Goal: Information Seeking & Learning: Learn about a topic

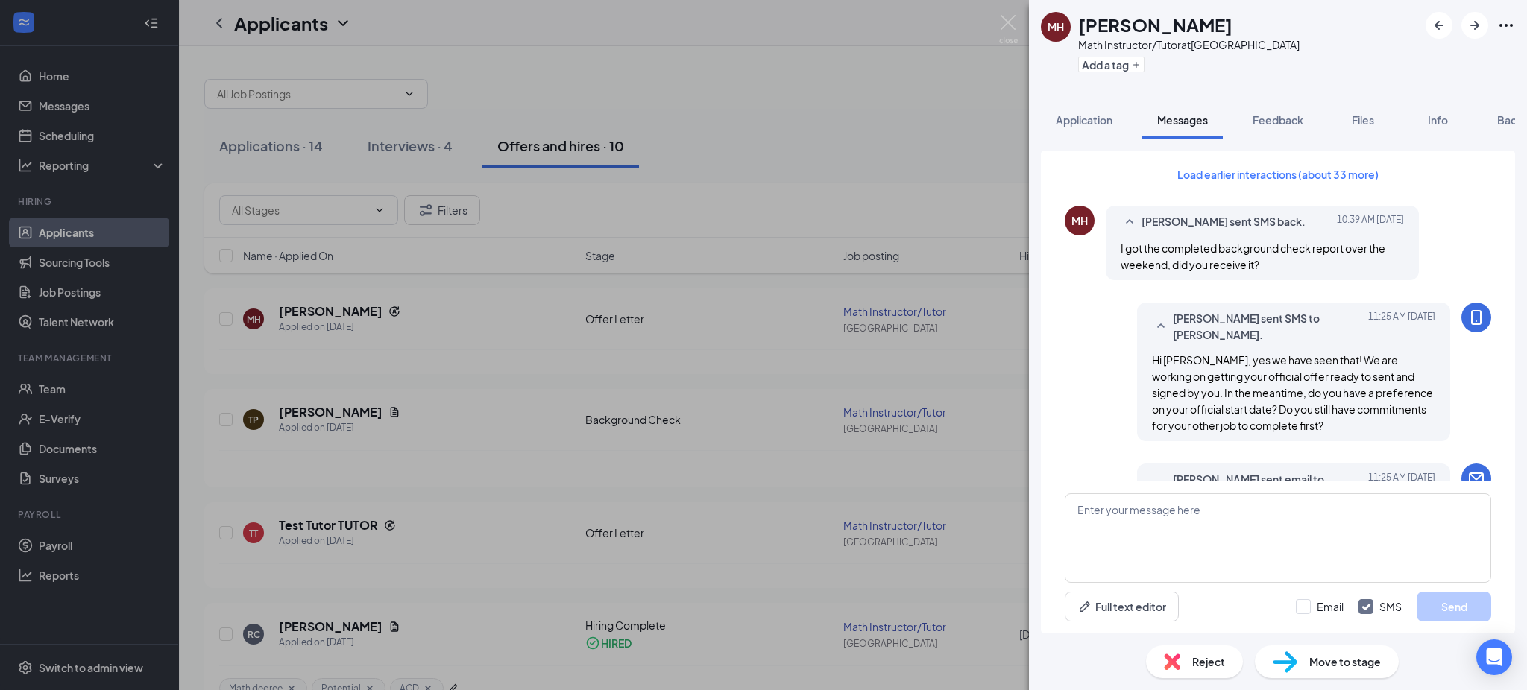
scroll to position [850, 0]
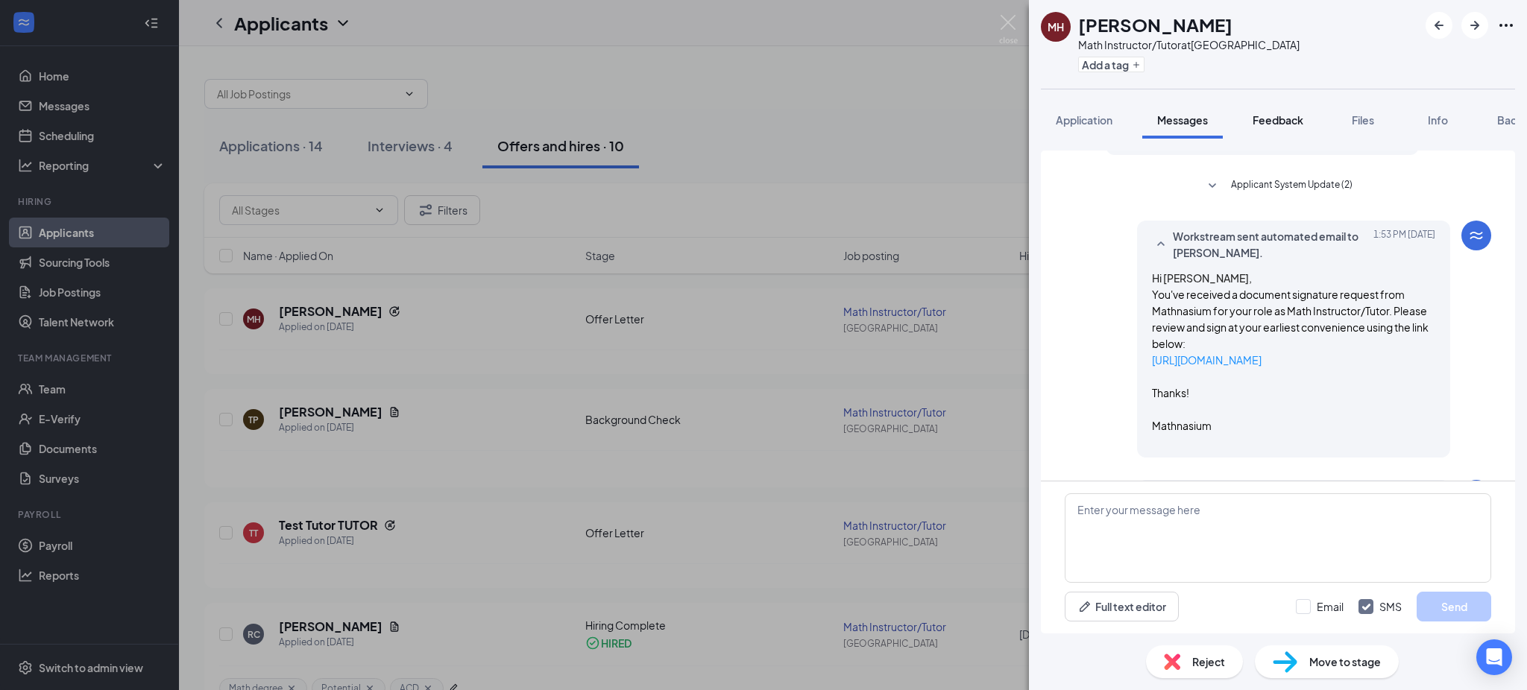
click at [1279, 120] on span "Feedback" at bounding box center [1278, 119] width 51 height 13
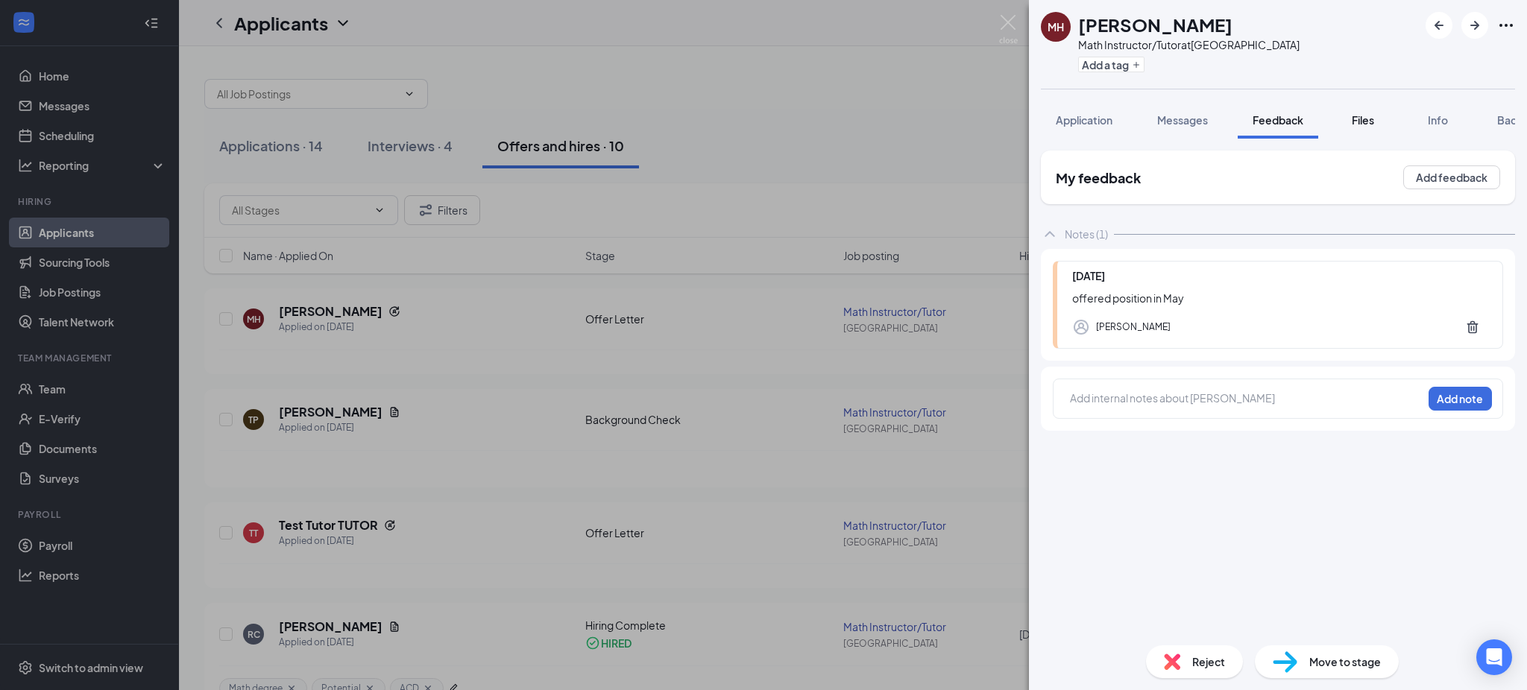
click at [1365, 129] on button "Files" at bounding box center [1363, 119] width 60 height 37
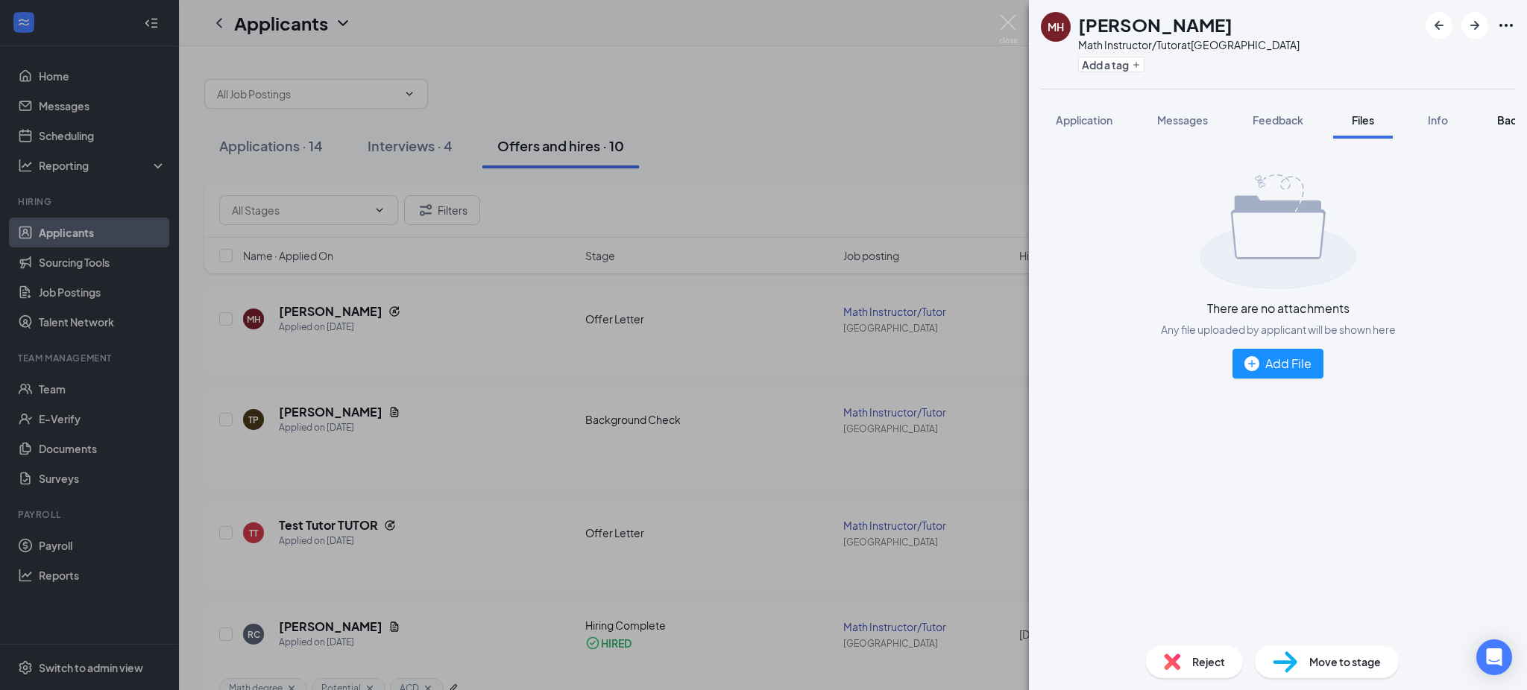
click at [1508, 117] on span "Background" at bounding box center [1527, 119] width 61 height 13
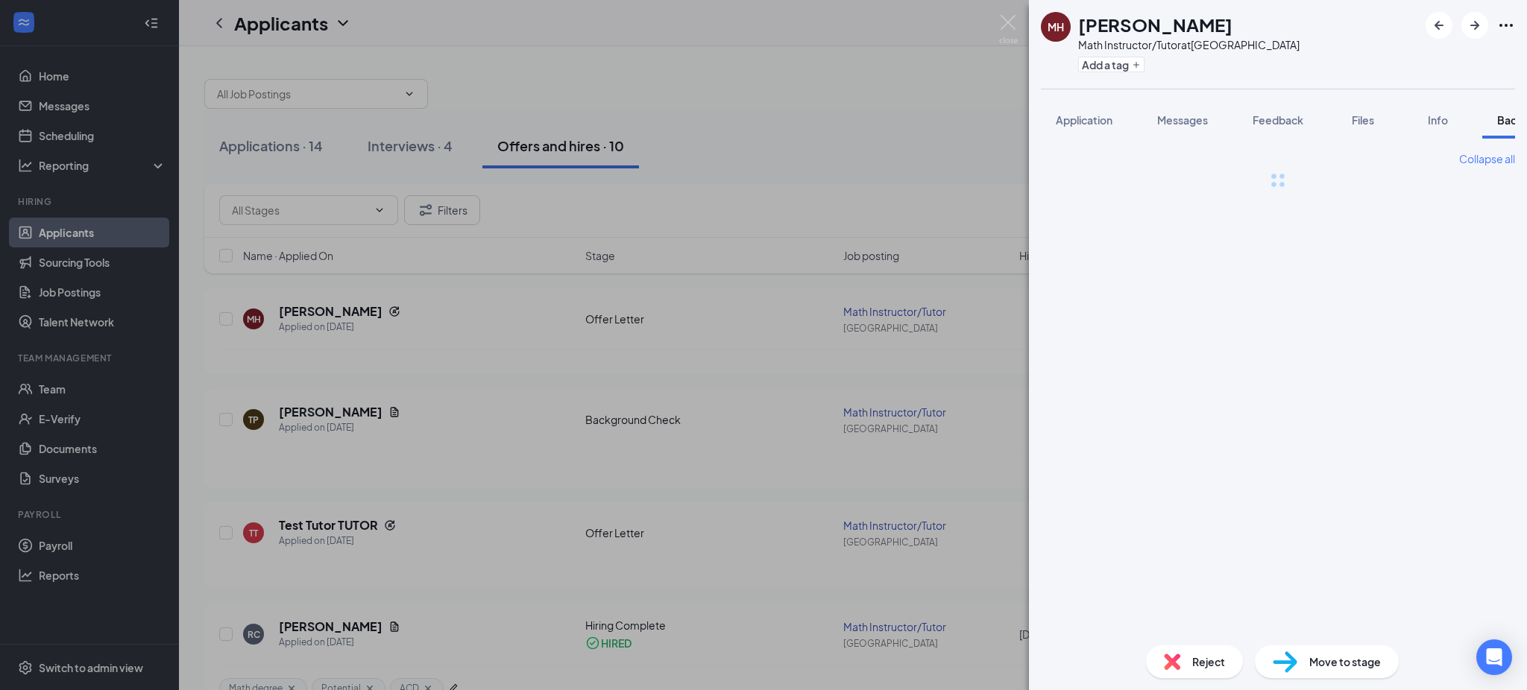
scroll to position [0, 61]
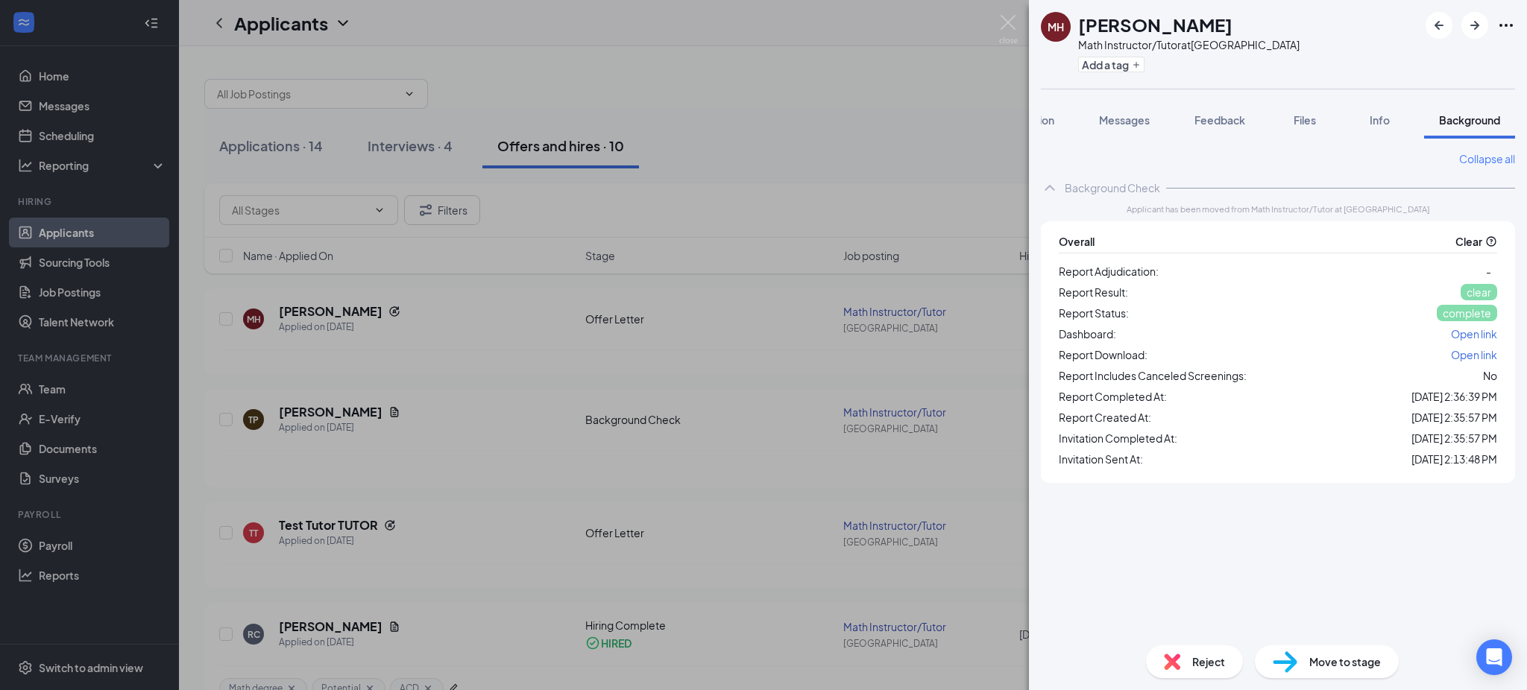
click at [1467, 337] on span "Open link" at bounding box center [1474, 333] width 46 height 13
click at [1115, 110] on button "Messages" at bounding box center [1124, 119] width 81 height 37
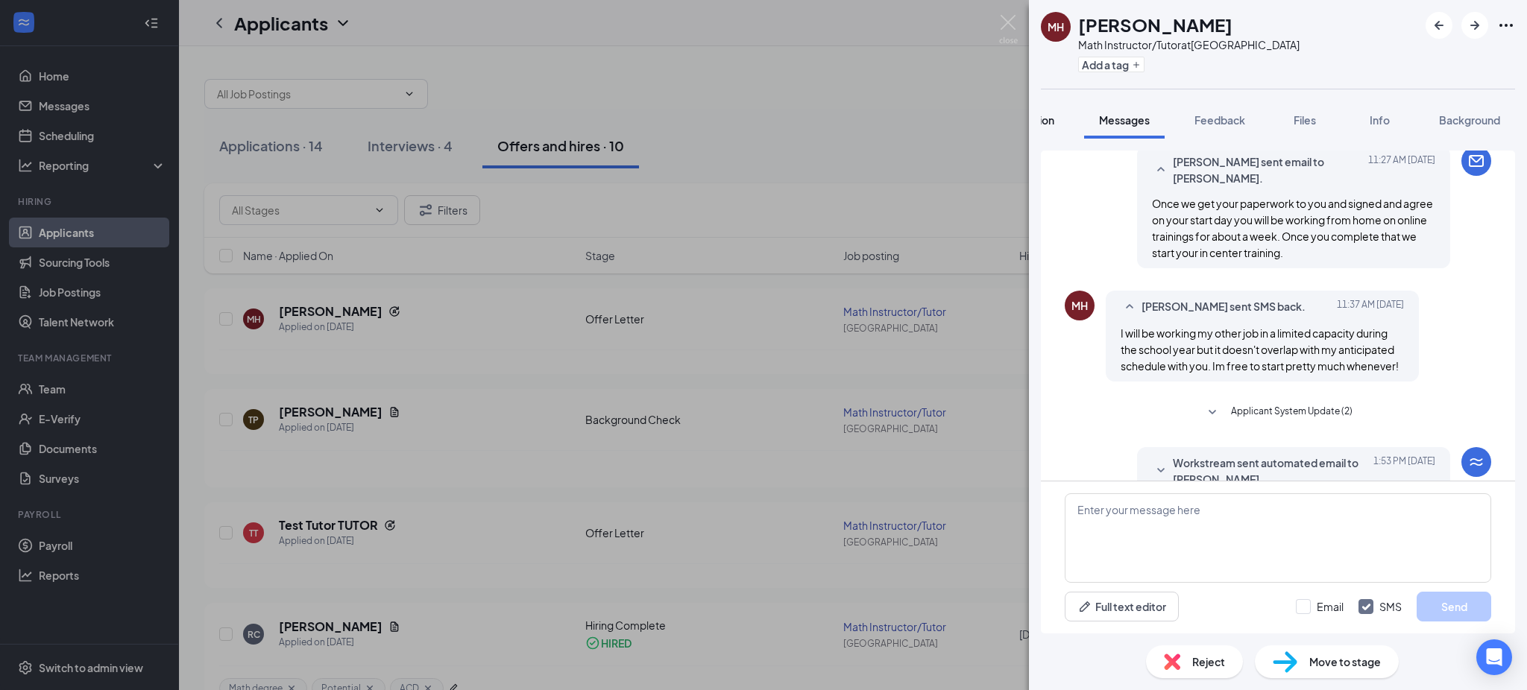
scroll to position [661, 0]
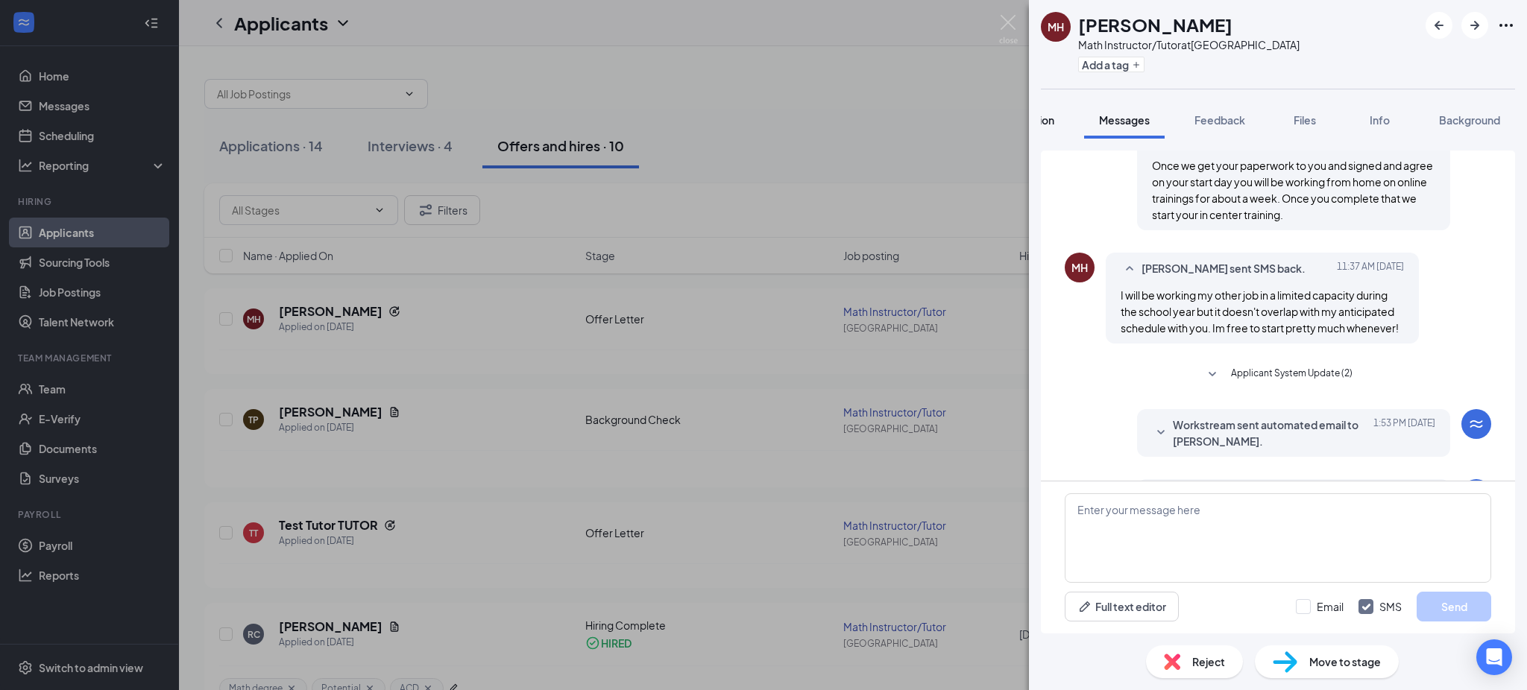
click at [1051, 124] on span "Application" at bounding box center [1026, 119] width 57 height 13
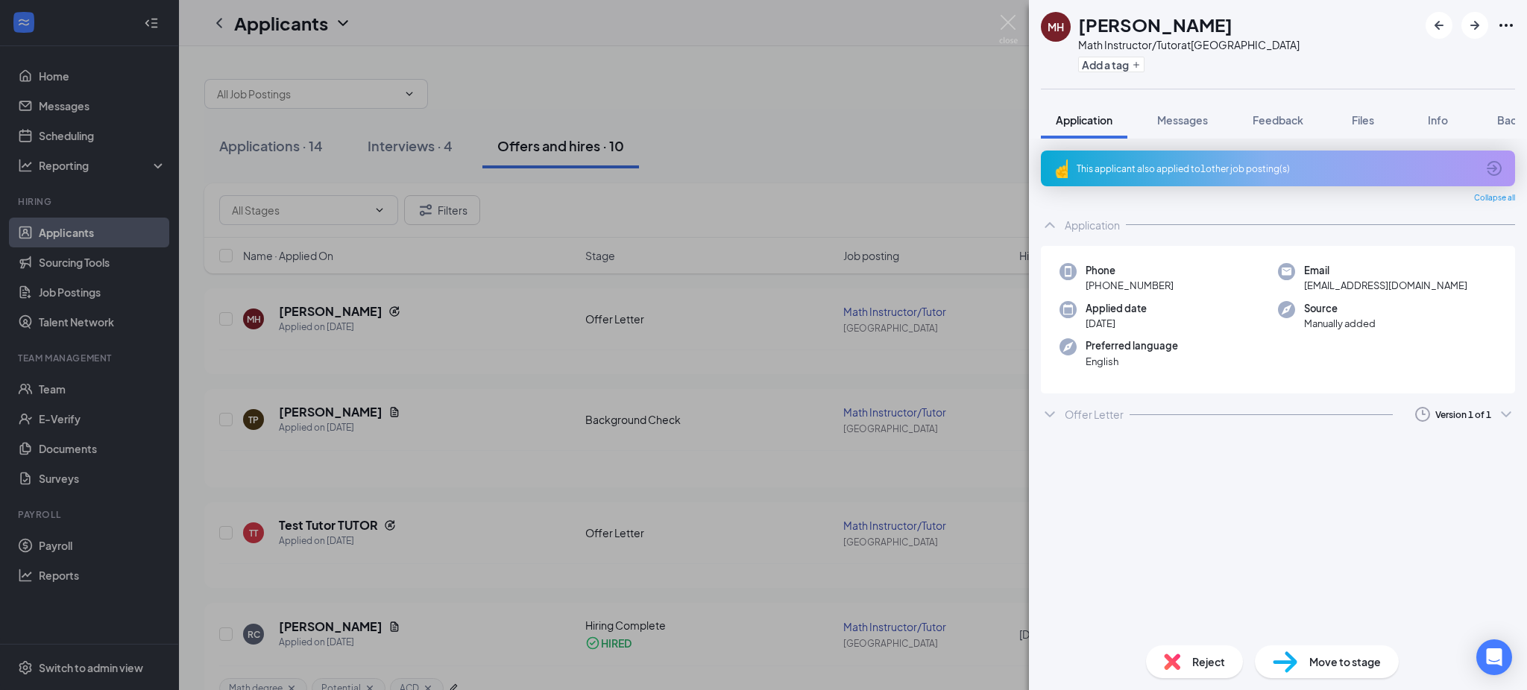
click at [1051, 410] on icon "ChevronDown" at bounding box center [1050, 415] width 18 height 18
